Goal: Task Accomplishment & Management: Use online tool/utility

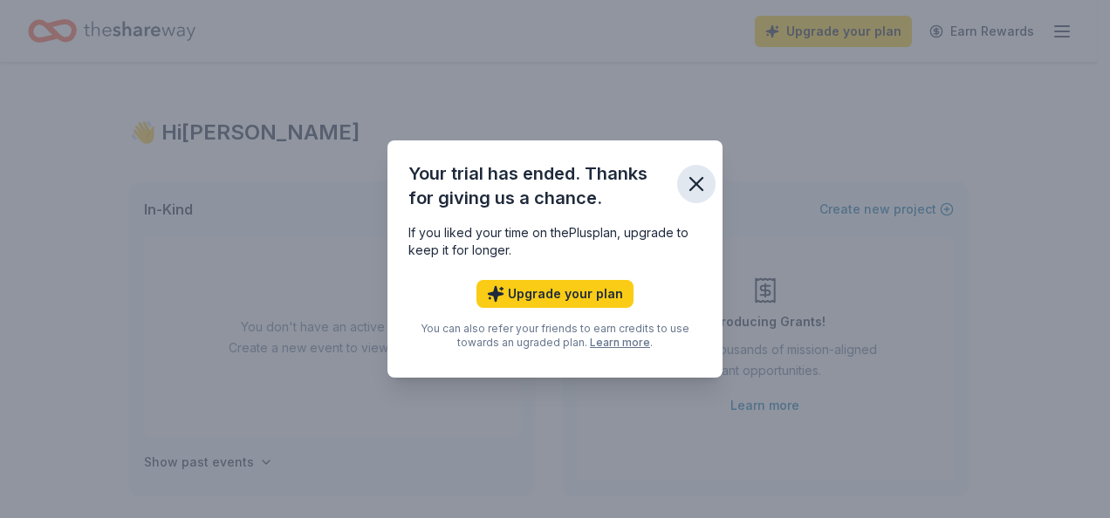
click at [701, 190] on icon "button" at bounding box center [696, 184] width 12 height 12
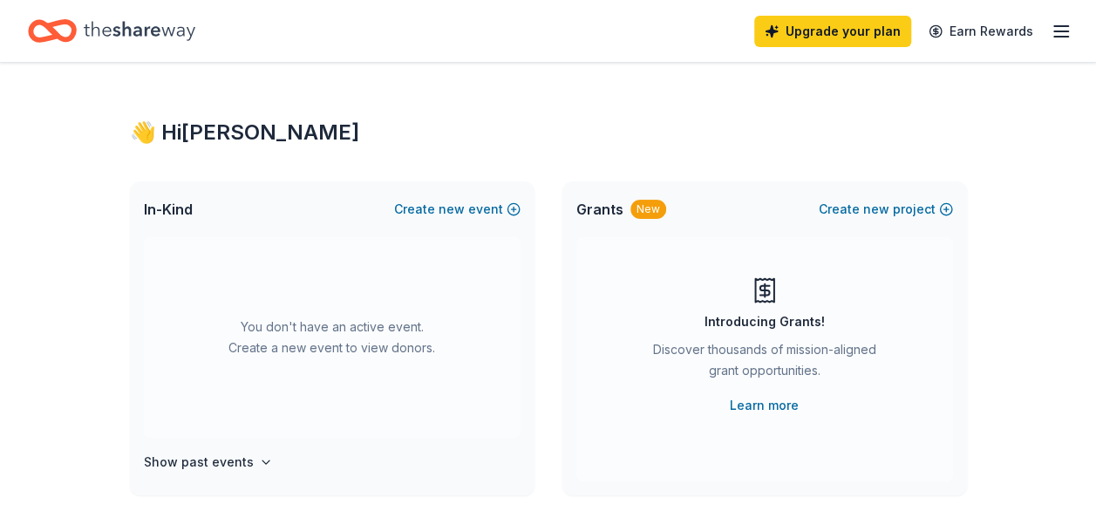
click at [126, 22] on icon "Home" at bounding box center [140, 31] width 112 height 36
click at [74, 36] on icon "Home" at bounding box center [60, 30] width 27 height 17
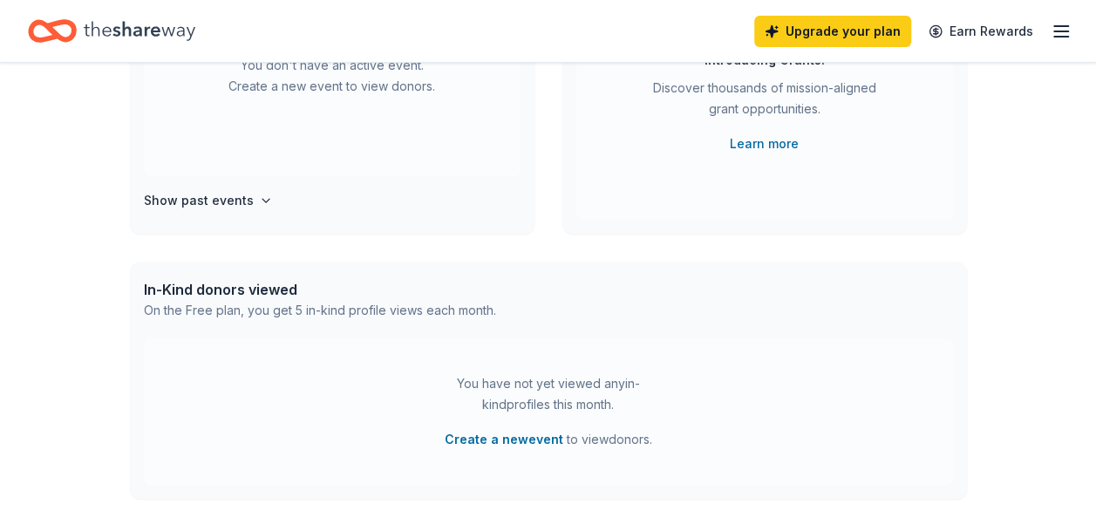
scroll to position [523, 0]
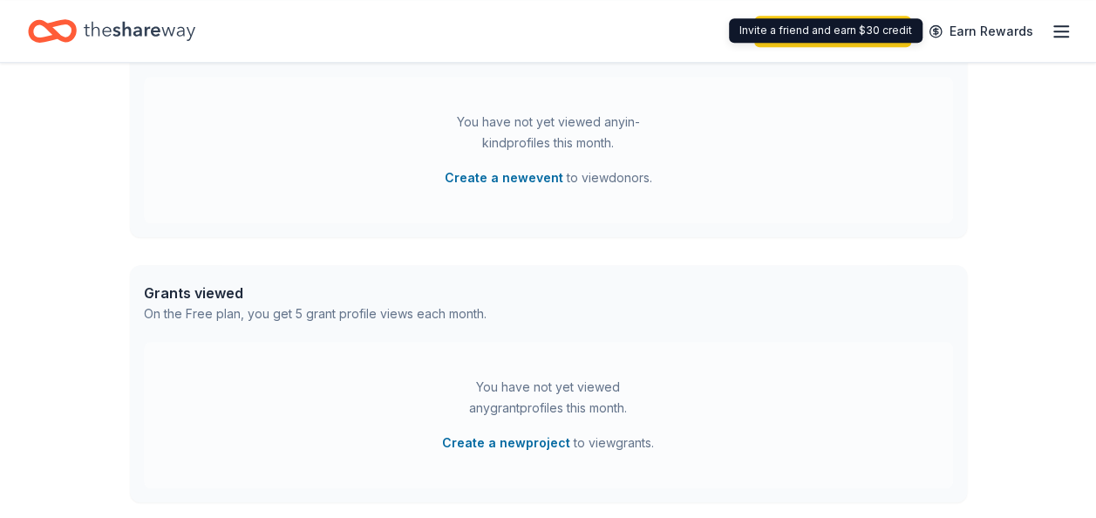
click at [1071, 27] on div "Upgrade your plan Earn Rewards" at bounding box center [548, 31] width 1096 height 62
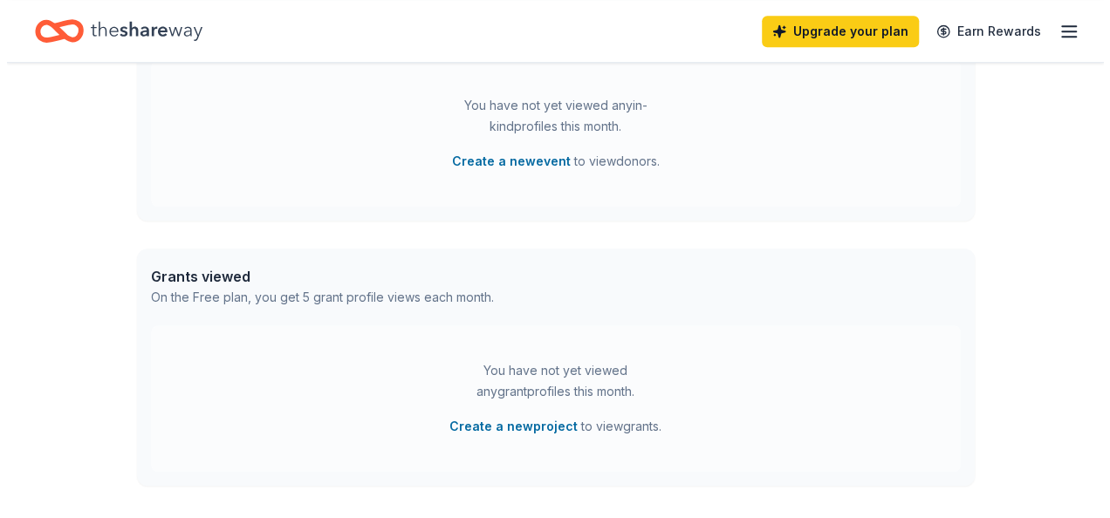
scroll to position [688, 0]
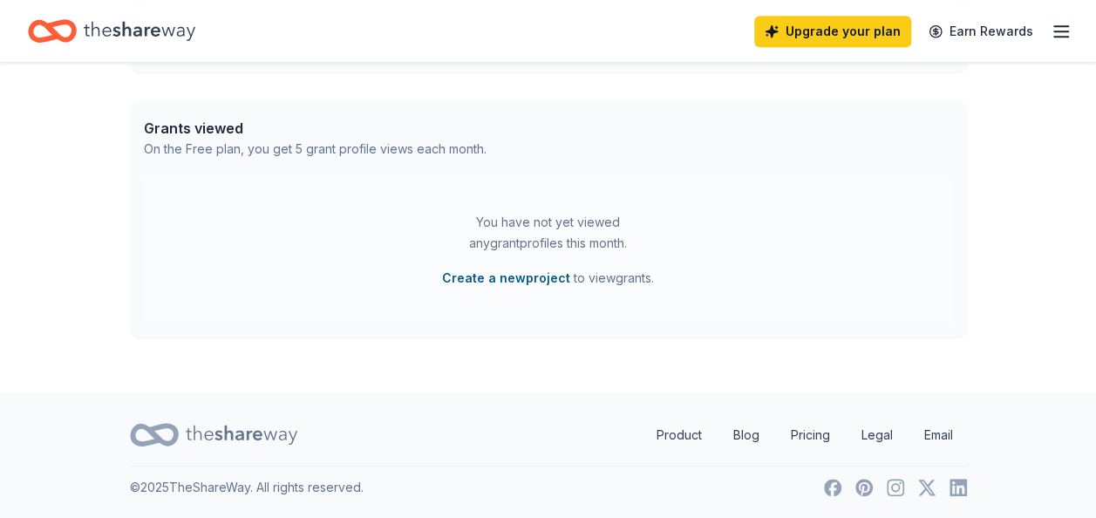
click at [536, 283] on button "Create a new project" at bounding box center [506, 278] width 128 height 21
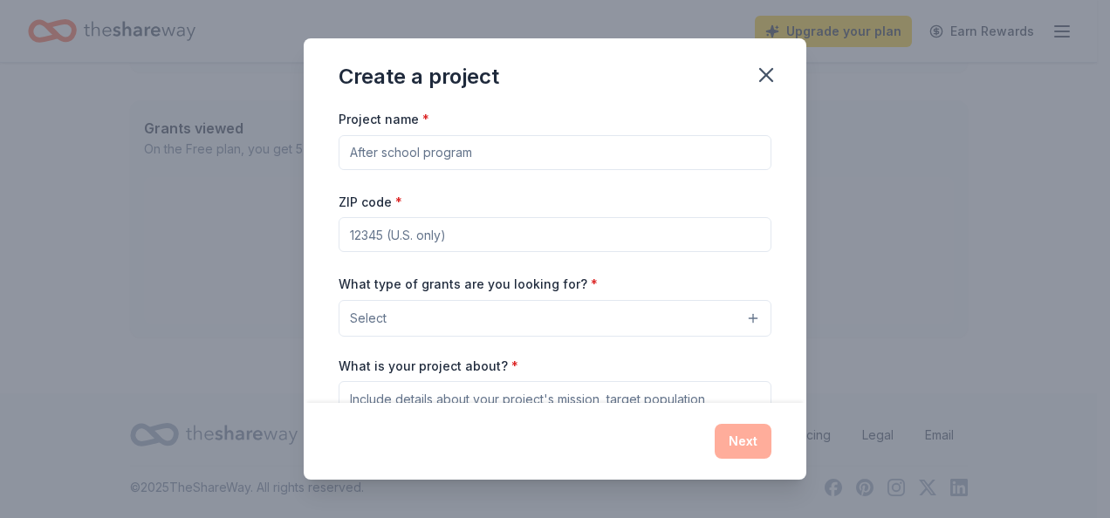
click at [536, 162] on input "Project name *" at bounding box center [554, 152] width 433 height 35
click at [561, 311] on button "Select" at bounding box center [554, 318] width 433 height 37
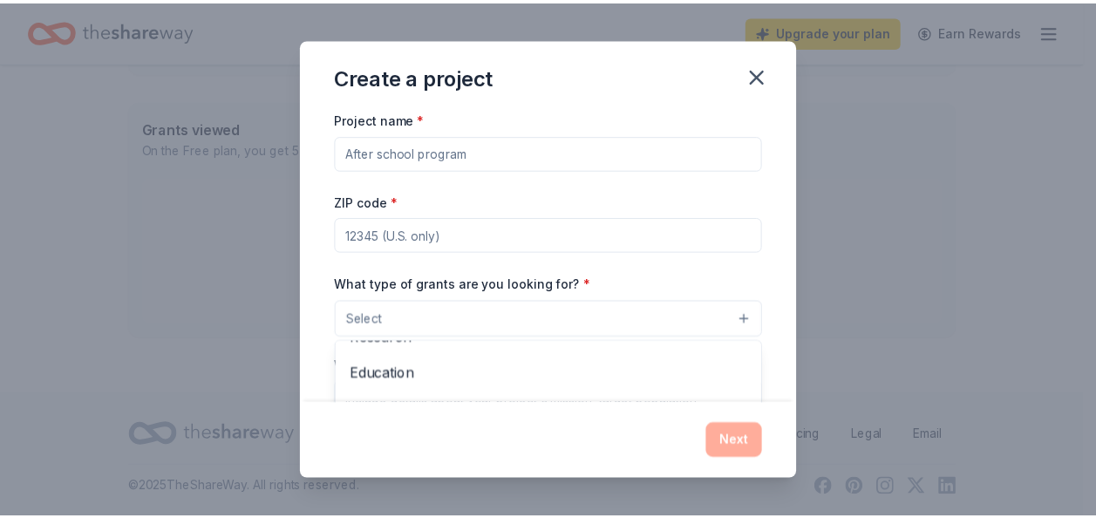
scroll to position [206, 0]
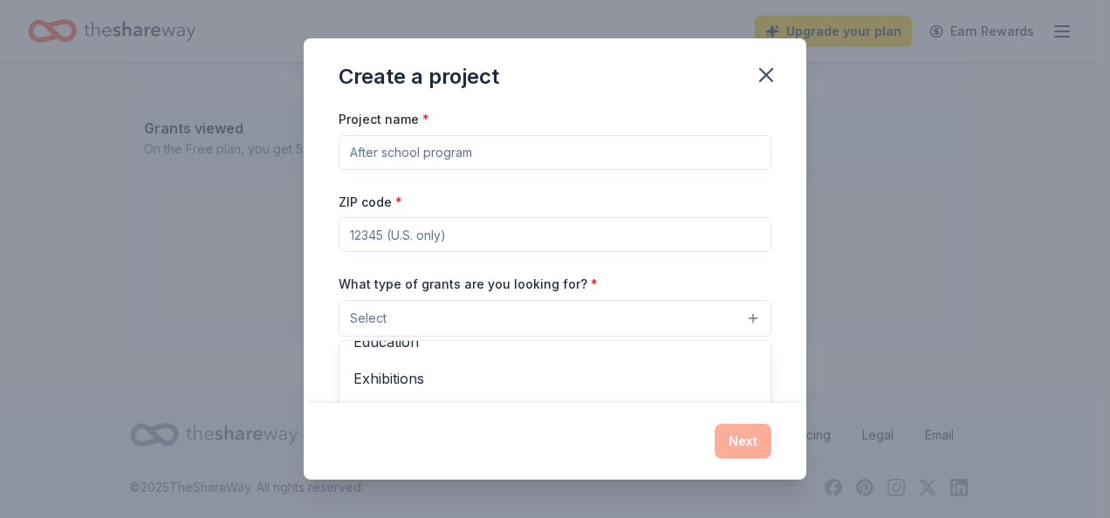
click at [777, 75] on div "Create a project Project name * ZIP code * What type of grants are you looking …" at bounding box center [555, 258] width 502 height 441
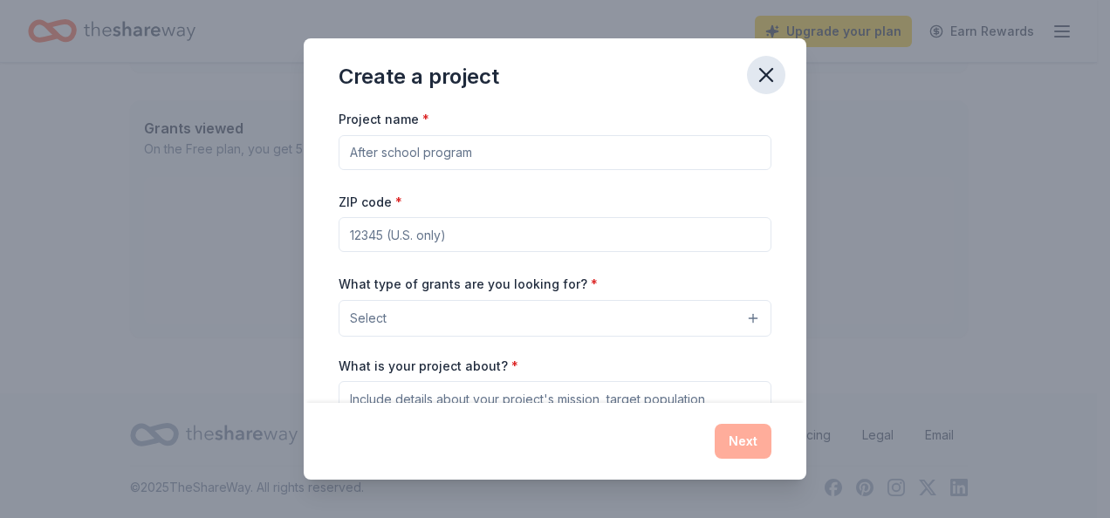
click at [771, 75] on icon "button" at bounding box center [766, 75] width 24 height 24
